Goal: Transaction & Acquisition: Purchase product/service

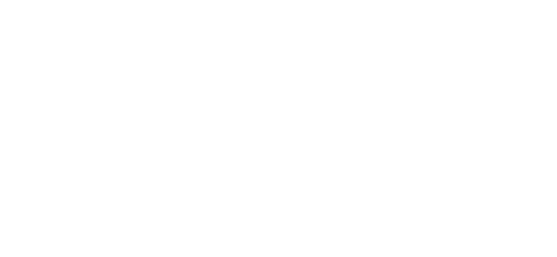
select select "**********"
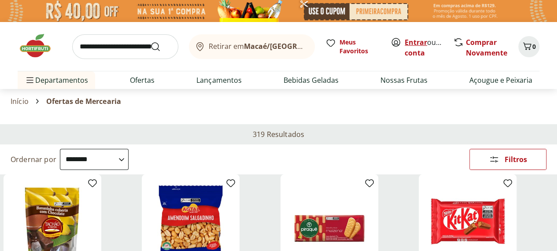
click at [413, 43] on link "Entrar" at bounding box center [415, 42] width 22 height 10
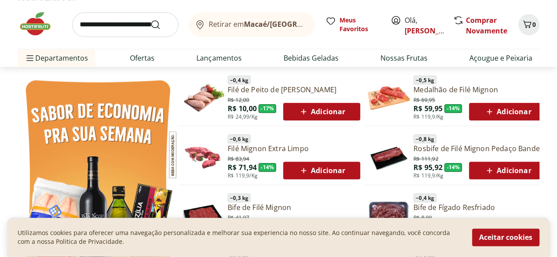
scroll to position [484, 0]
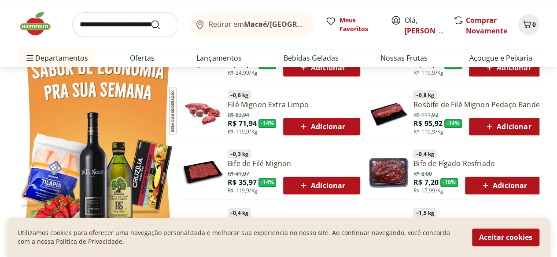
click at [525, 244] on button "Aceitar cookies" at bounding box center [505, 238] width 67 height 18
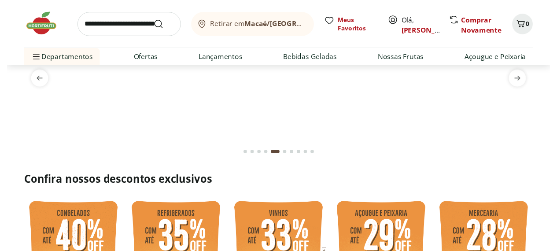
scroll to position [0, 0]
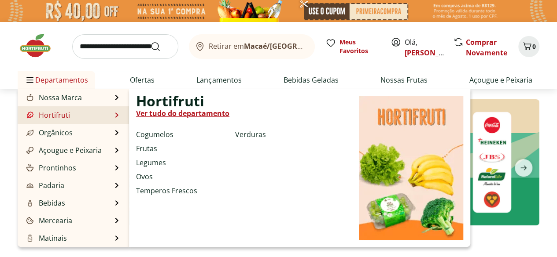
click at [158, 151] on li "Frutas" at bounding box center [184, 148] width 96 height 11
click at [149, 145] on link "Frutas" at bounding box center [146, 148] width 21 height 11
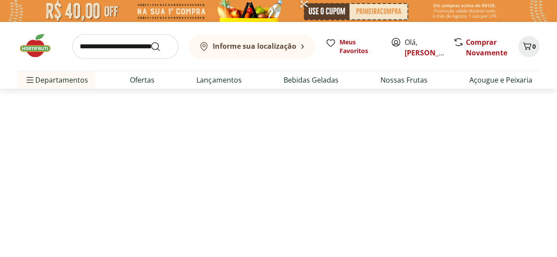
select select "**********"
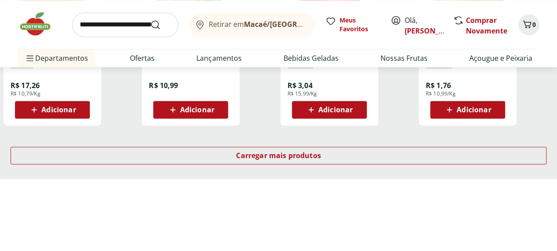
scroll to position [616, 0]
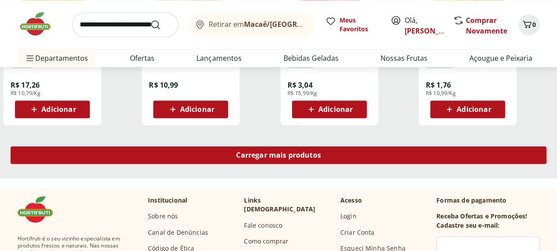
click at [374, 146] on link "Carregar mais produtos" at bounding box center [279, 156] width 536 height 21
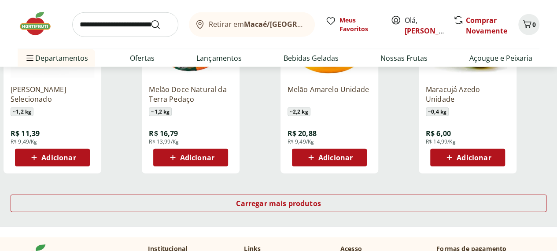
scroll to position [1144, 0]
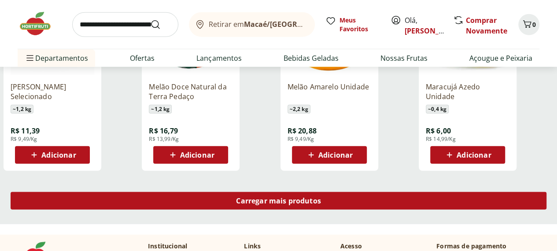
click at [321, 197] on span "Carregar mais produtos" at bounding box center [278, 200] width 85 height 7
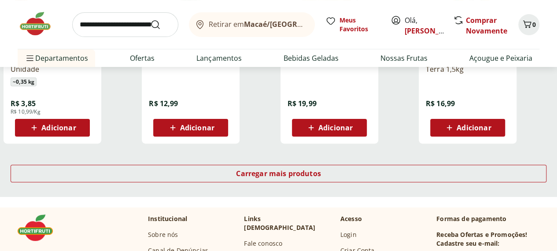
scroll to position [1760, 0]
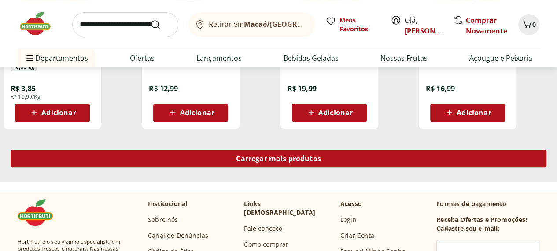
click at [378, 150] on div "Carregar mais produtos" at bounding box center [279, 159] width 536 height 18
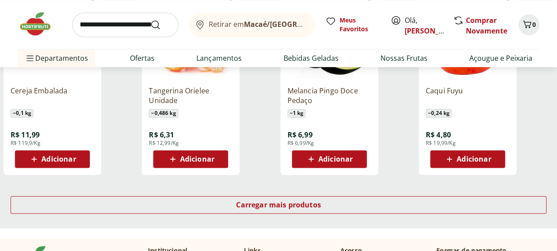
scroll to position [2288, 0]
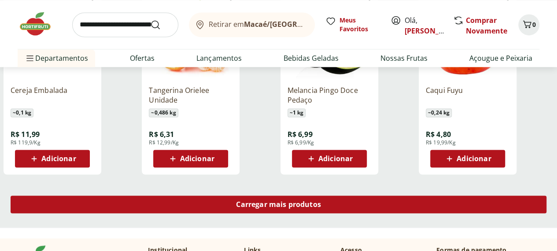
click at [348, 195] on div "Carregar mais produtos" at bounding box center [279, 204] width 536 height 18
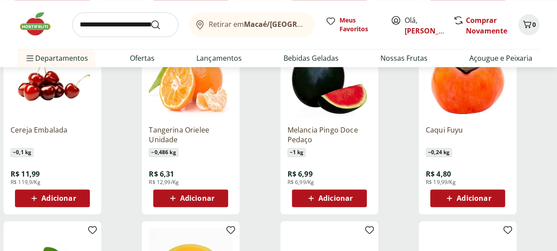
scroll to position [2244, 0]
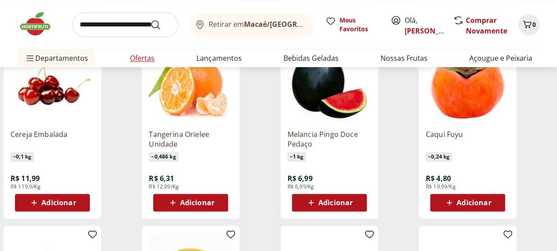
click at [149, 63] on li "Ofertas" at bounding box center [142, 58] width 39 height 18
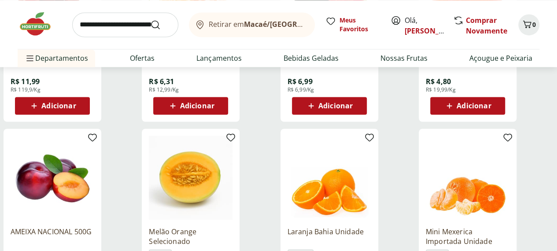
scroll to position [2333, 0]
